Goal: Transaction & Acquisition: Obtain resource

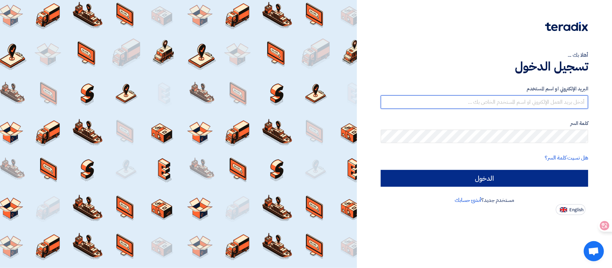
type input "thasan@sharkeyasugar.com"
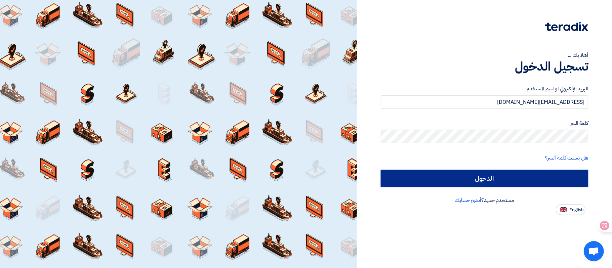
click at [518, 181] on input "الدخول" at bounding box center [484, 178] width 207 height 17
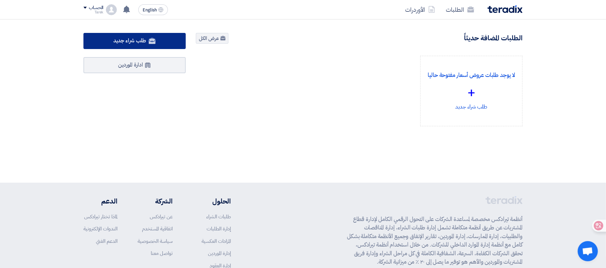
click at [130, 43] on span "طلب شراء جديد" at bounding box center [130, 41] width 33 height 8
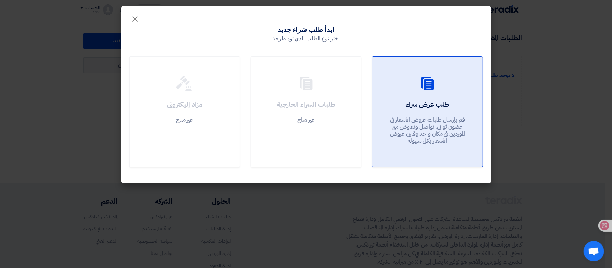
click at [461, 139] on p "قم بإرسال طلبات عروض الأسعار في غضون ثواني, تواصل وتفاوض مع الموردين في مكان وا…" at bounding box center [427, 130] width 81 height 29
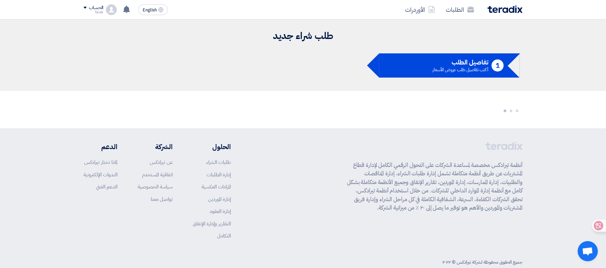
click at [95, 8] on div "الحساب" at bounding box center [96, 8] width 14 height 6
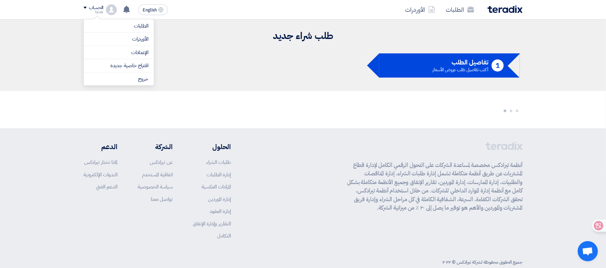
click at [250, 63] on ul "1 تفاصيل الطلب أكتب تفاصيل طلب عروض الأسعار" at bounding box center [302, 65] width 439 height 24
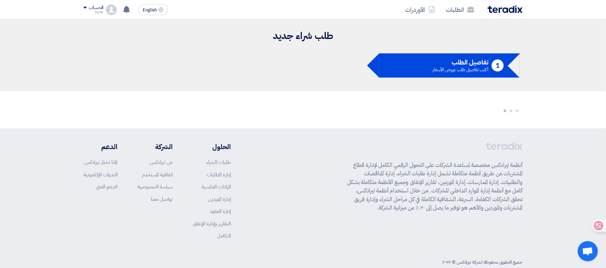
click at [302, 40] on h2 "طلب شراء جديد" at bounding box center [302, 36] width 439 height 13
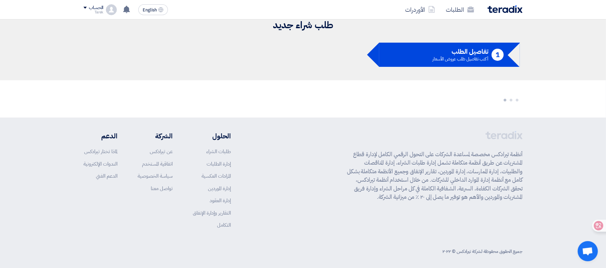
scroll to position [14, 0]
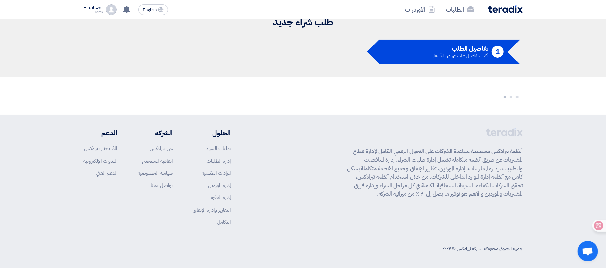
drag, startPoint x: 444, startPoint y: 48, endPoint x: 431, endPoint y: 50, distance: 13.4
click at [444, 48] on h5 "تفاصيل الطلب" at bounding box center [459, 49] width 55 height 6
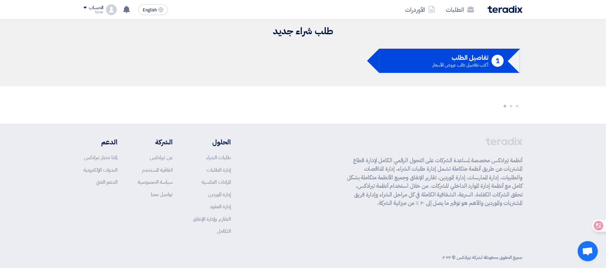
scroll to position [0, 0]
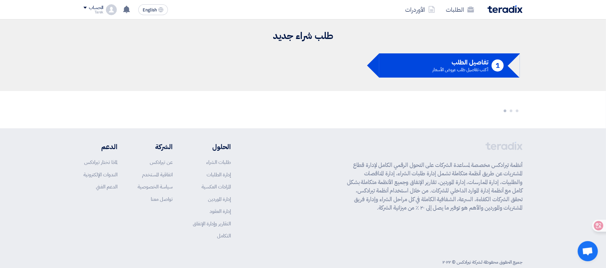
click at [304, 52] on div "طلب شراء جديد 1 تفاصيل الطلب أكتب تفاصيل طلب عروض الأسعار" at bounding box center [302, 55] width 449 height 51
drag, startPoint x: 241, startPoint y: 39, endPoint x: 167, endPoint y: 27, distance: 74.7
click at [219, 36] on div "طلب شراء جديد 1 تفاصيل الطلب أكتب تفاصيل طلب عروض الأسعار" at bounding box center [302, 55] width 449 height 51
click at [100, 12] on div "Tarek" at bounding box center [93, 12] width 20 height 4
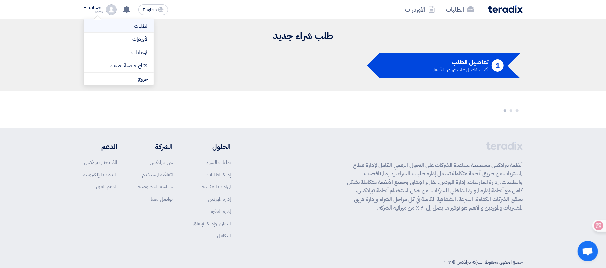
click at [133, 26] on link "الطلبات" at bounding box center [118, 26] width 59 height 8
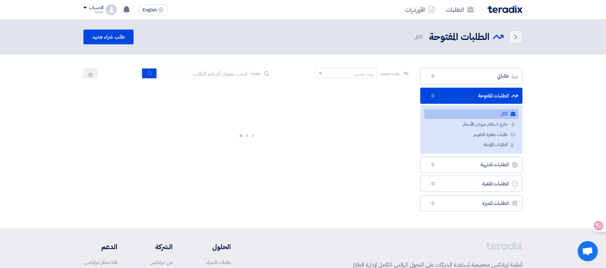
click at [112, 24] on header "Back الطلبات المفتوحة الطلبات المفتوحة" at bounding box center [303, 37] width 606 height 35
click at [115, 38] on link "طلب شراء جديد" at bounding box center [108, 37] width 50 height 15
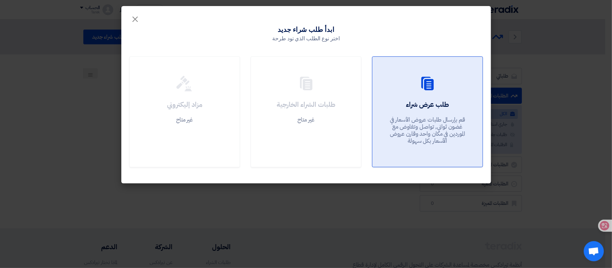
click at [416, 99] on link "طلب عرض شراء قم بإرسال طلبات عروض الأسعار في غضون ثواني, تواصل وتفاوض مع المورد…" at bounding box center [427, 111] width 111 height 111
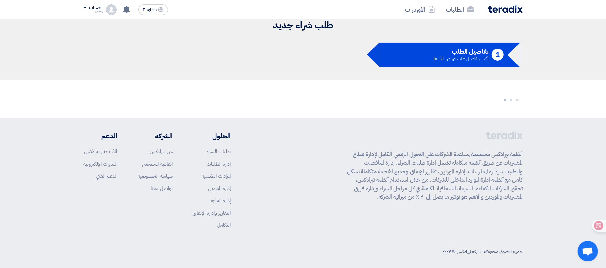
scroll to position [14, 0]
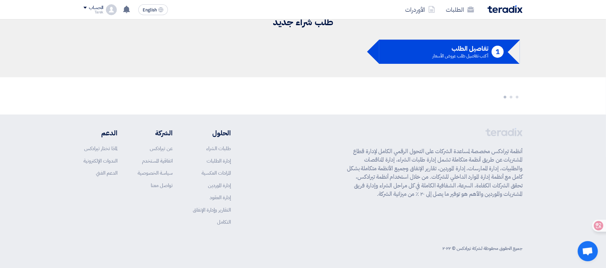
click at [413, 65] on div "طلب شراء جديد 1 تفاصيل الطلب أكتب تفاصيل طلب عروض الأسعار" at bounding box center [302, 41] width 449 height 51
click at [413, 49] on li "1 تفاصيل الطلب أكتب تفاصيل طلب عروض الأسعار" at bounding box center [449, 52] width 141 height 24
drag, startPoint x: 397, startPoint y: 48, endPoint x: 299, endPoint y: 28, distance: 100.0
click at [355, 46] on ul "1 تفاصيل الطلب أكتب تفاصيل طلب عروض الأسعار" at bounding box center [302, 52] width 439 height 24
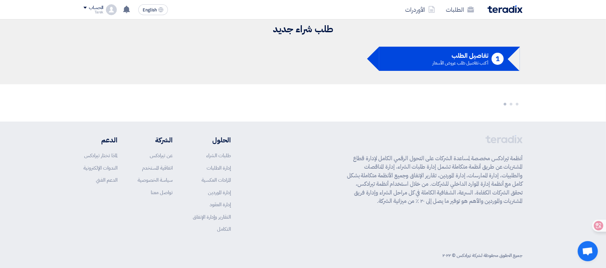
scroll to position [0, 0]
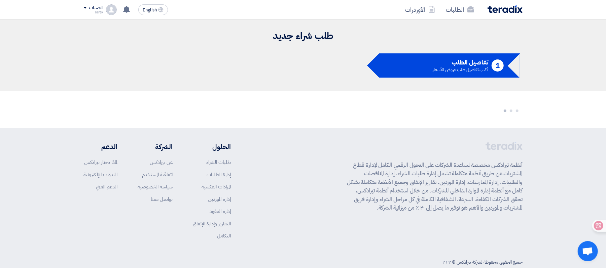
click at [305, 55] on div "طلب شراء جديد 1 تفاصيل الطلب أكتب تفاصيل طلب عروض الأسعار" at bounding box center [302, 55] width 449 height 51
drag, startPoint x: 304, startPoint y: 55, endPoint x: 67, endPoint y: 34, distance: 238.3
click at [304, 54] on ul "1 تفاصيل الطلب أكتب تفاصيل طلب عروض الأسعار" at bounding box center [302, 65] width 439 height 24
click at [92, 7] on div "الحساب" at bounding box center [96, 8] width 14 height 6
click at [423, 55] on li "1 تفاصيل الطلب أكتب تفاصيل طلب عروض الأسعار" at bounding box center [449, 65] width 141 height 24
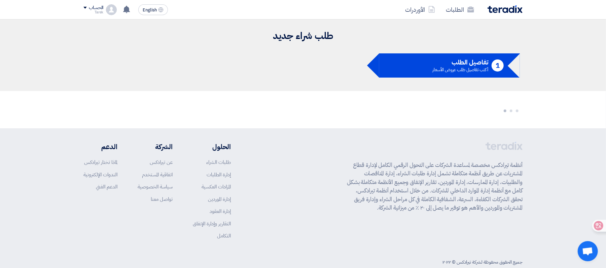
drag, startPoint x: 409, startPoint y: 71, endPoint x: 288, endPoint y: 45, distance: 123.4
click at [402, 71] on li "1 تفاصيل الطلب أكتب تفاصيل طلب عروض الأسعار" at bounding box center [449, 65] width 141 height 24
click at [293, 41] on h2 "طلب شراء جديد" at bounding box center [302, 36] width 439 height 13
click at [94, 10] on div "Tarek" at bounding box center [93, 12] width 20 height 4
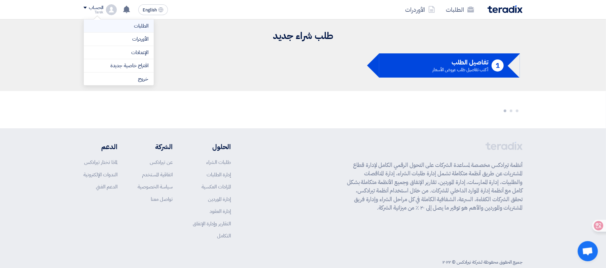
click at [134, 26] on link "الطلبات" at bounding box center [118, 26] width 59 height 8
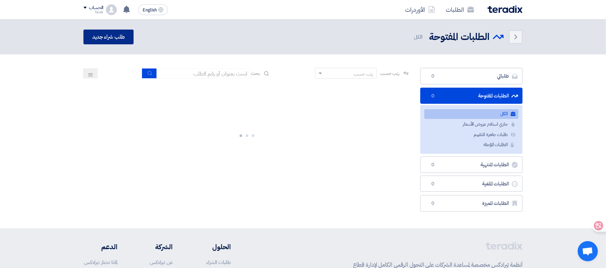
click at [128, 39] on link "طلب شراء جديد" at bounding box center [108, 37] width 50 height 15
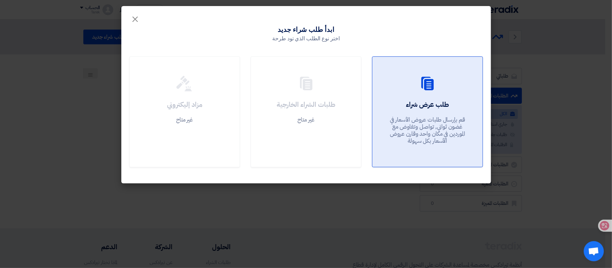
click at [429, 109] on h2 "طلب عرض شراء" at bounding box center [427, 104] width 43 height 9
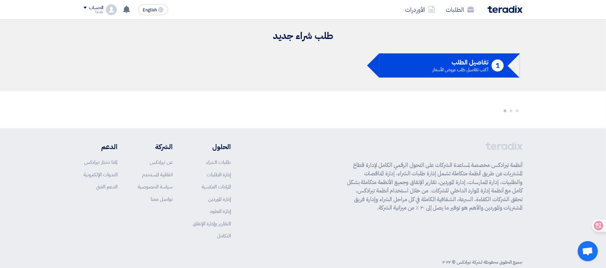
click at [92, 8] on div "الحساب" at bounding box center [96, 8] width 14 height 6
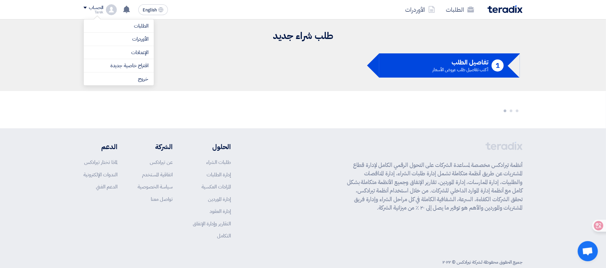
click at [428, 68] on li "1 تفاصيل الطلب أكتب تفاصيل طلب عروض الأسعار" at bounding box center [449, 65] width 141 height 24
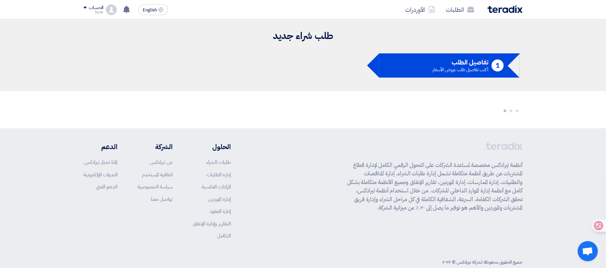
click at [86, 10] on div "الحساب" at bounding box center [93, 8] width 20 height 6
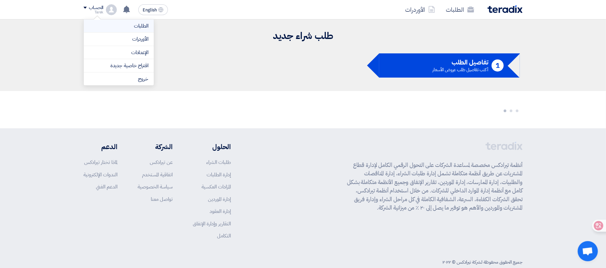
click at [122, 26] on link "الطلبات" at bounding box center [118, 26] width 59 height 8
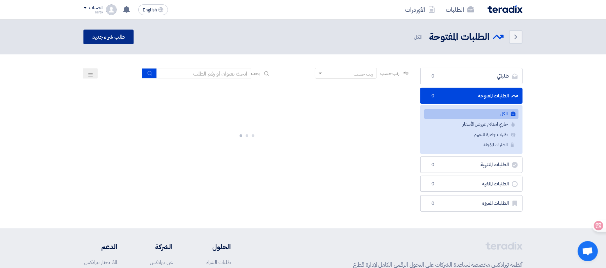
click at [117, 35] on link "طلب شراء جديد" at bounding box center [108, 37] width 50 height 15
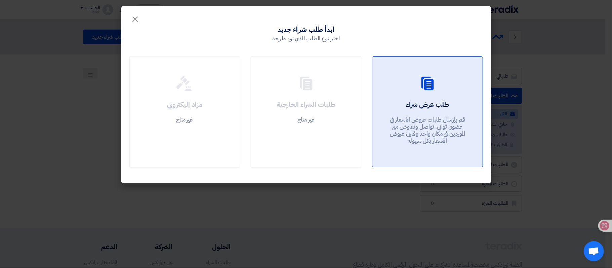
click at [397, 83] on div at bounding box center [428, 85] width 94 height 19
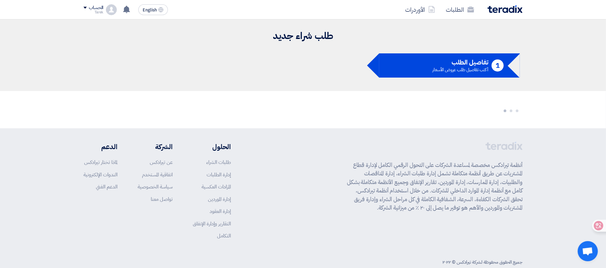
click at [492, 65] on div "1" at bounding box center [497, 66] width 12 height 12
click at [506, 9] on img at bounding box center [504, 9] width 35 height 8
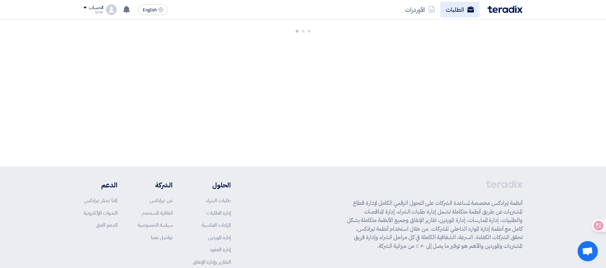
click at [458, 12] on link "الطلبات" at bounding box center [459, 10] width 39 height 16
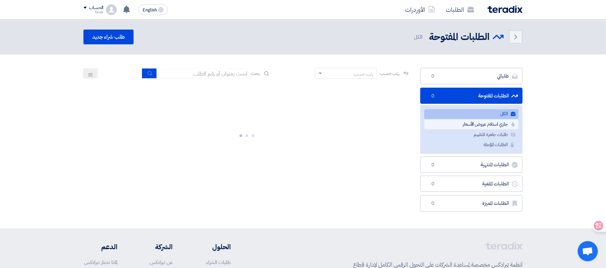
click at [494, 128] on link "جاري استلام عروض الأسعار جاري استلام عروض الأسعار" at bounding box center [471, 125] width 94 height 10
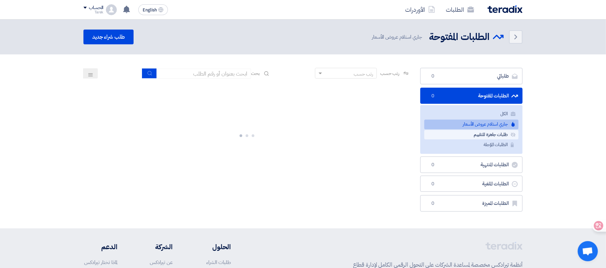
click at [490, 135] on link "طلبات جاهزة للتقييم طلبات جاهزة للتقييم" at bounding box center [471, 135] width 94 height 10
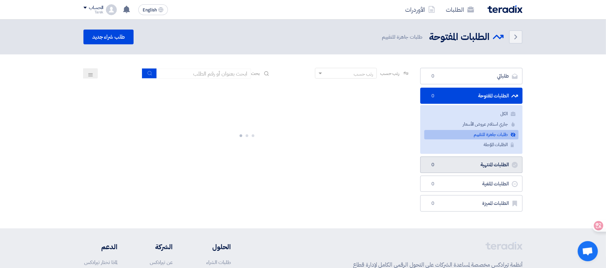
click at [496, 169] on link "الطلبات المنتهية الطلبات المنتهية 0" at bounding box center [471, 165] width 102 height 16
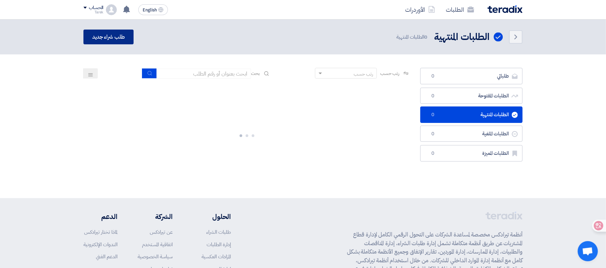
click at [95, 32] on link "طلب شراء جديد" at bounding box center [108, 37] width 50 height 15
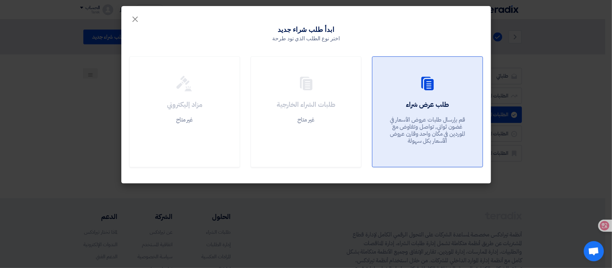
click at [467, 82] on div at bounding box center [428, 85] width 94 height 19
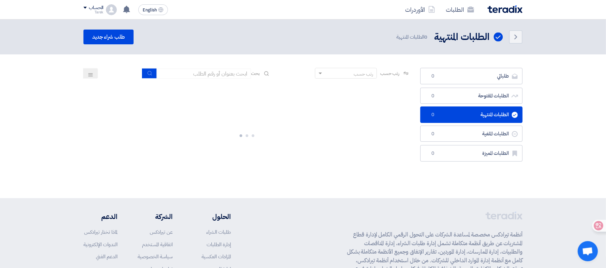
click at [505, 37] on div "Back" at bounding box center [512, 36] width 19 height 13
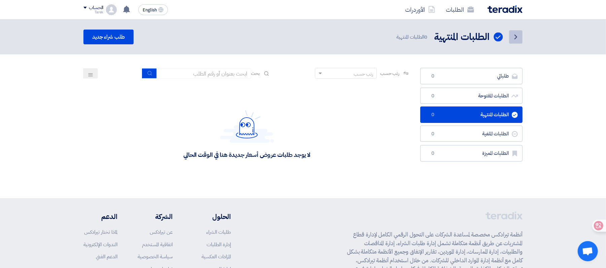
click at [510, 36] on link "Back" at bounding box center [515, 36] width 13 height 13
click at [511, 36] on link "Back" at bounding box center [515, 36] width 13 height 13
drag, startPoint x: 511, startPoint y: 36, endPoint x: 178, endPoint y: 1, distance: 335.0
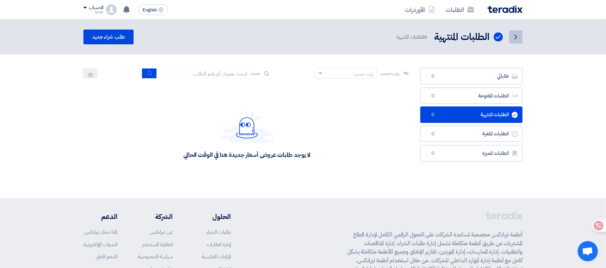
click at [508, 36] on div "Back" at bounding box center [512, 36] width 19 height 13
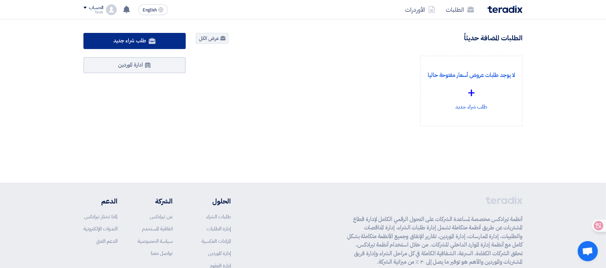
click at [164, 40] on link "طلب شراء جديد" at bounding box center [134, 41] width 102 height 16
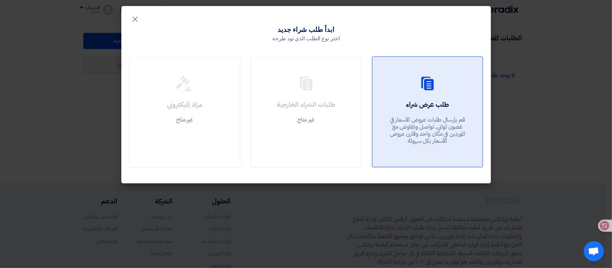
click at [448, 120] on p "قم بإرسال طلبات عروض الأسعار في غضون ثواني, تواصل وتفاوض مع الموردين في مكان وا…" at bounding box center [427, 130] width 81 height 29
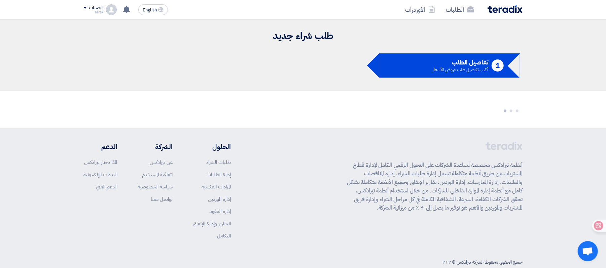
click at [440, 70] on div "أكتب تفاصيل طلب عروض الأسعار" at bounding box center [459, 70] width 55 height 4
